Goal: Transaction & Acquisition: Purchase product/service

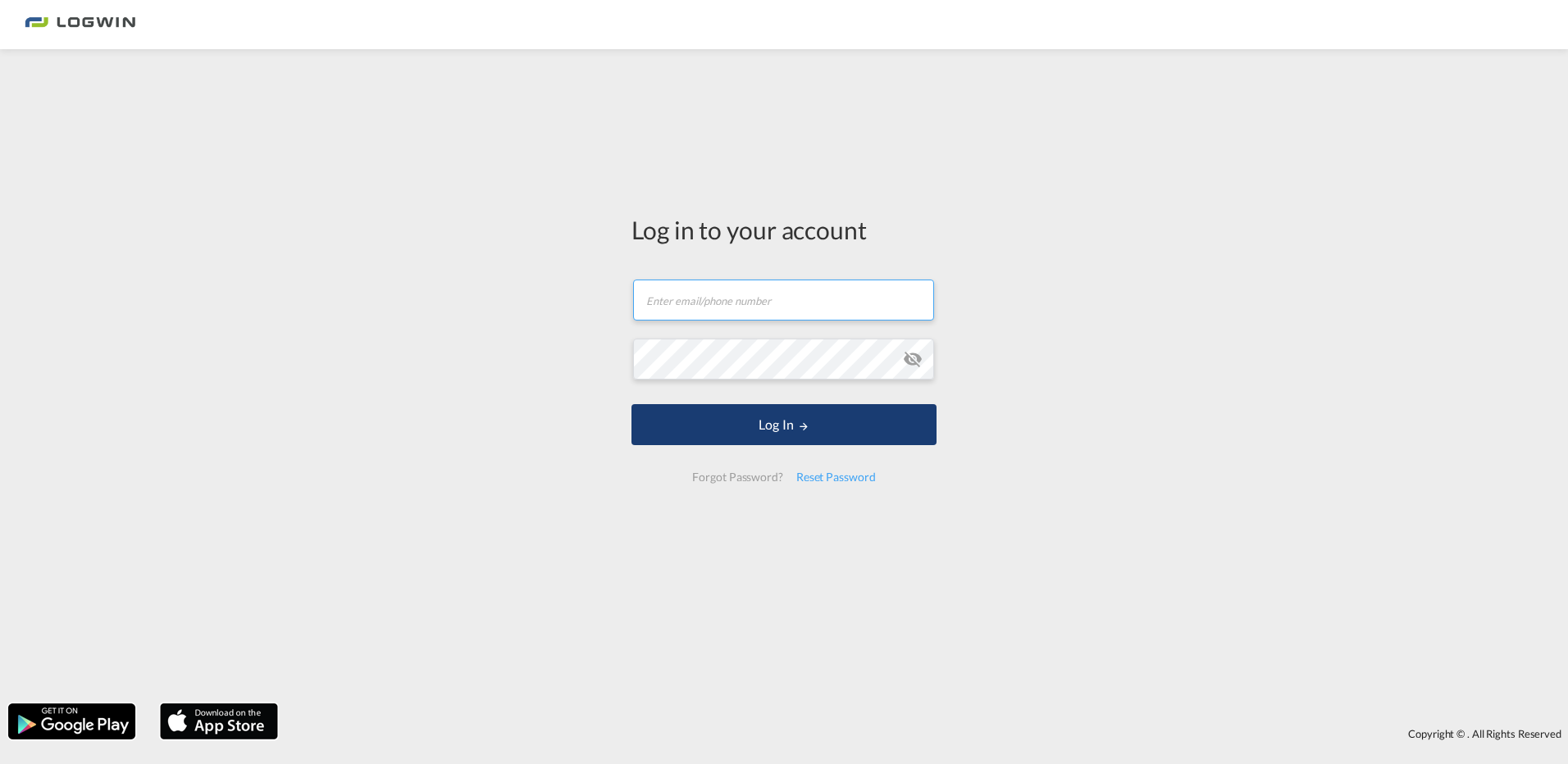
type input "[PERSON_NAME][EMAIL_ADDRESS][DOMAIN_NAME]"
click at [778, 434] on button "Log In" at bounding box center [783, 425] width 305 height 41
